Goal: Find specific page/section: Find specific page/section

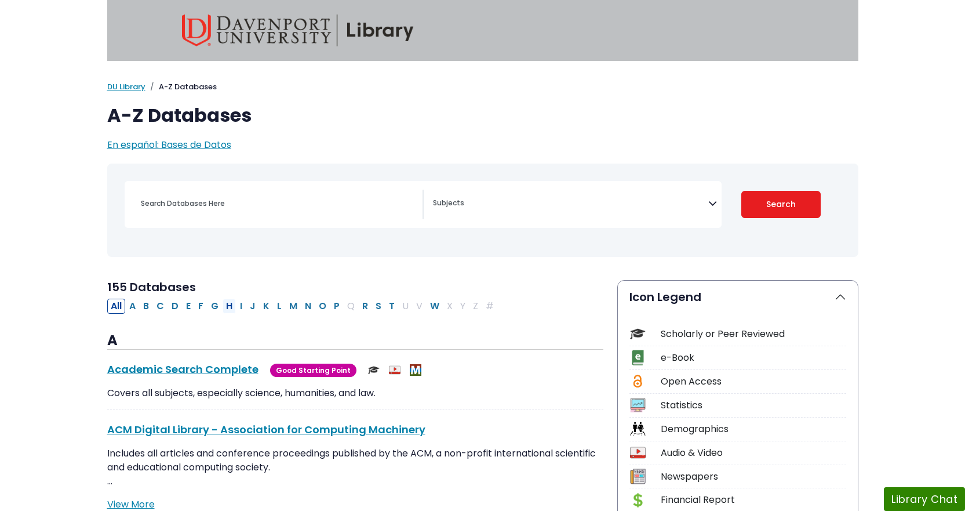
drag, startPoint x: 216, startPoint y: 304, endPoint x: 222, endPoint y: 310, distance: 8.2
click at [216, 305] on button "G" at bounding box center [215, 306] width 14 height 15
select select "Database Subject Filter"
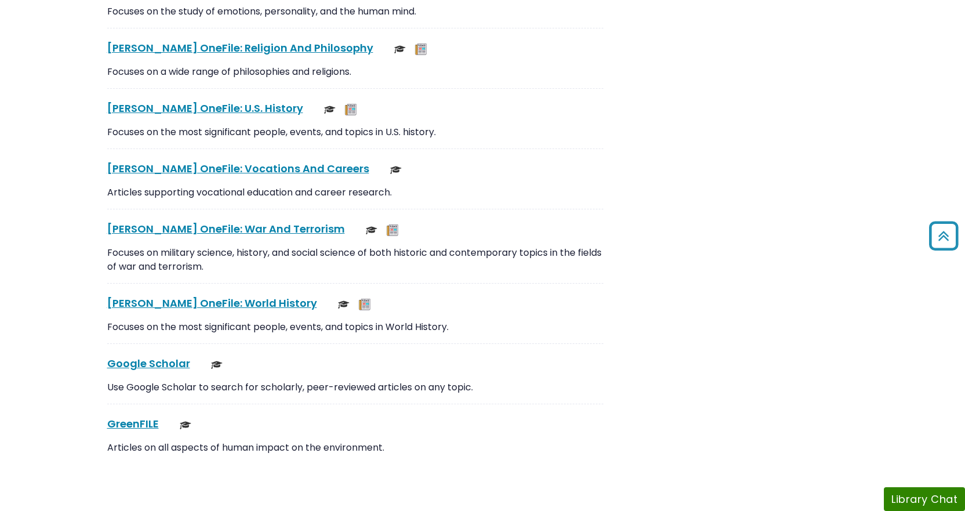
scroll to position [2904, 0]
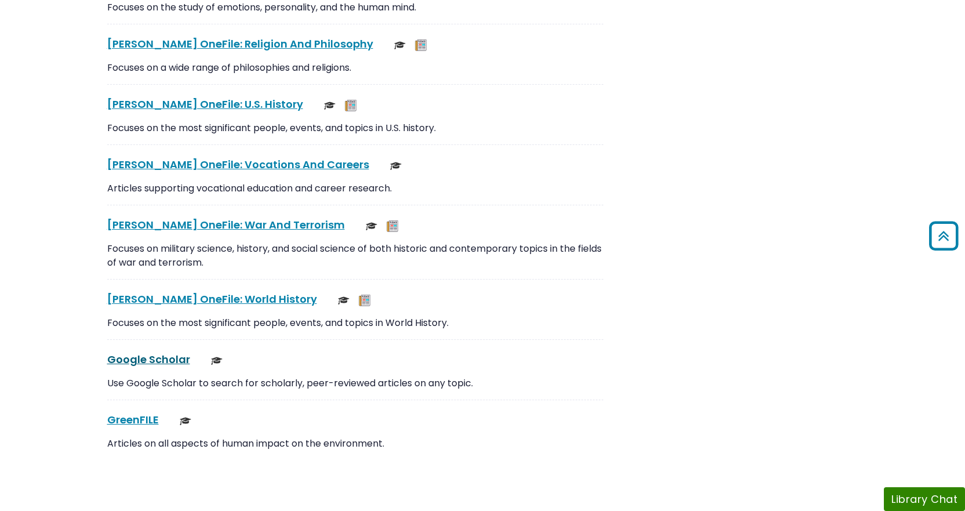
click at [169, 359] on link "Google Scholar This link opens in a new window" at bounding box center [148, 359] width 83 height 14
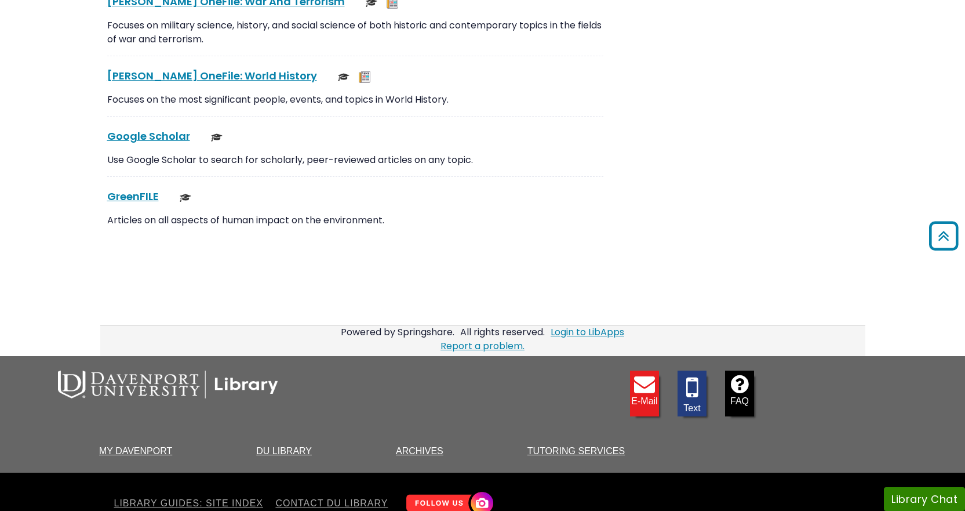
scroll to position [3184, 0]
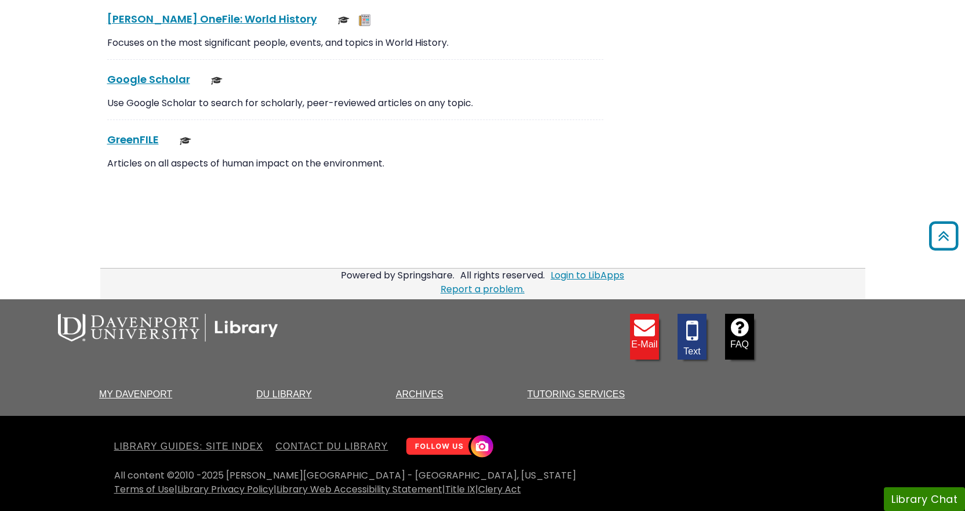
click at [244, 328] on img at bounding box center [168, 328] width 220 height 28
